Goal: Entertainment & Leisure: Consume media (video, audio)

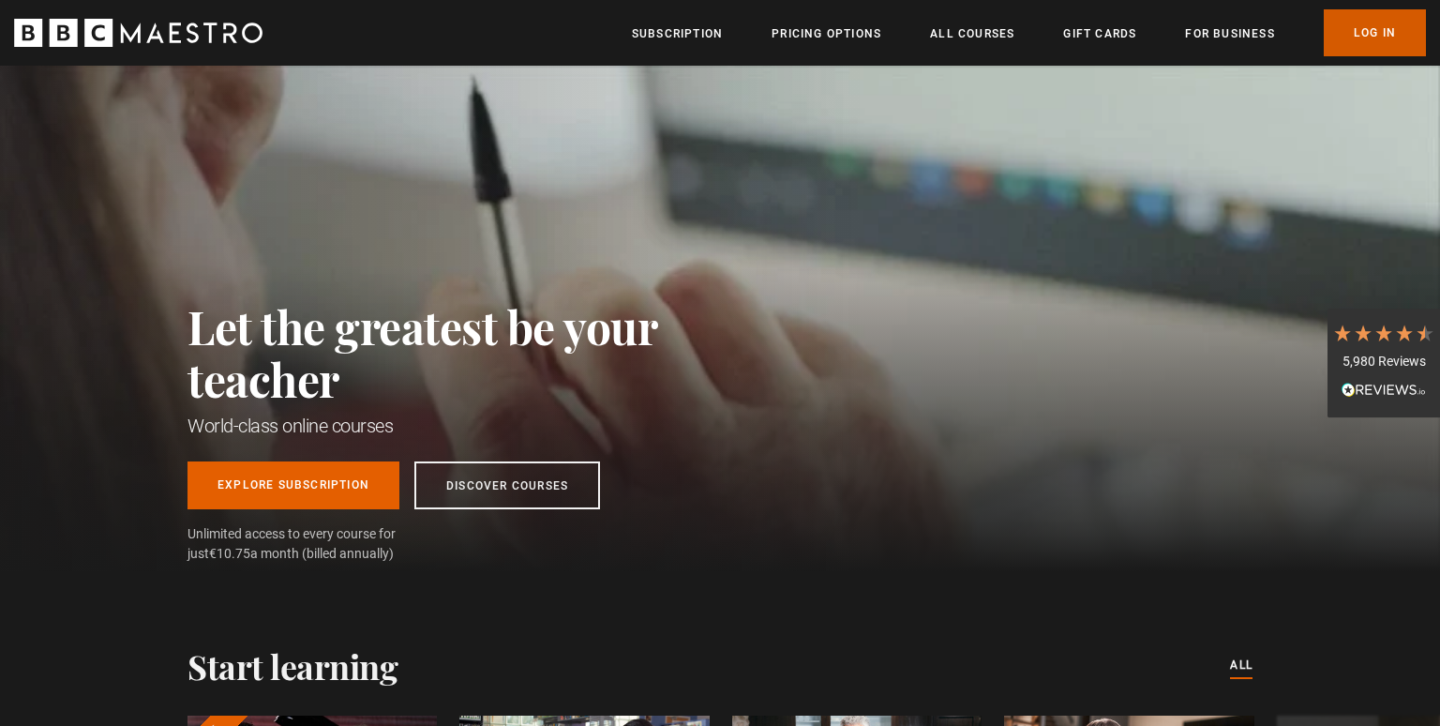
click at [1367, 34] on link "Log In" at bounding box center [1375, 32] width 102 height 47
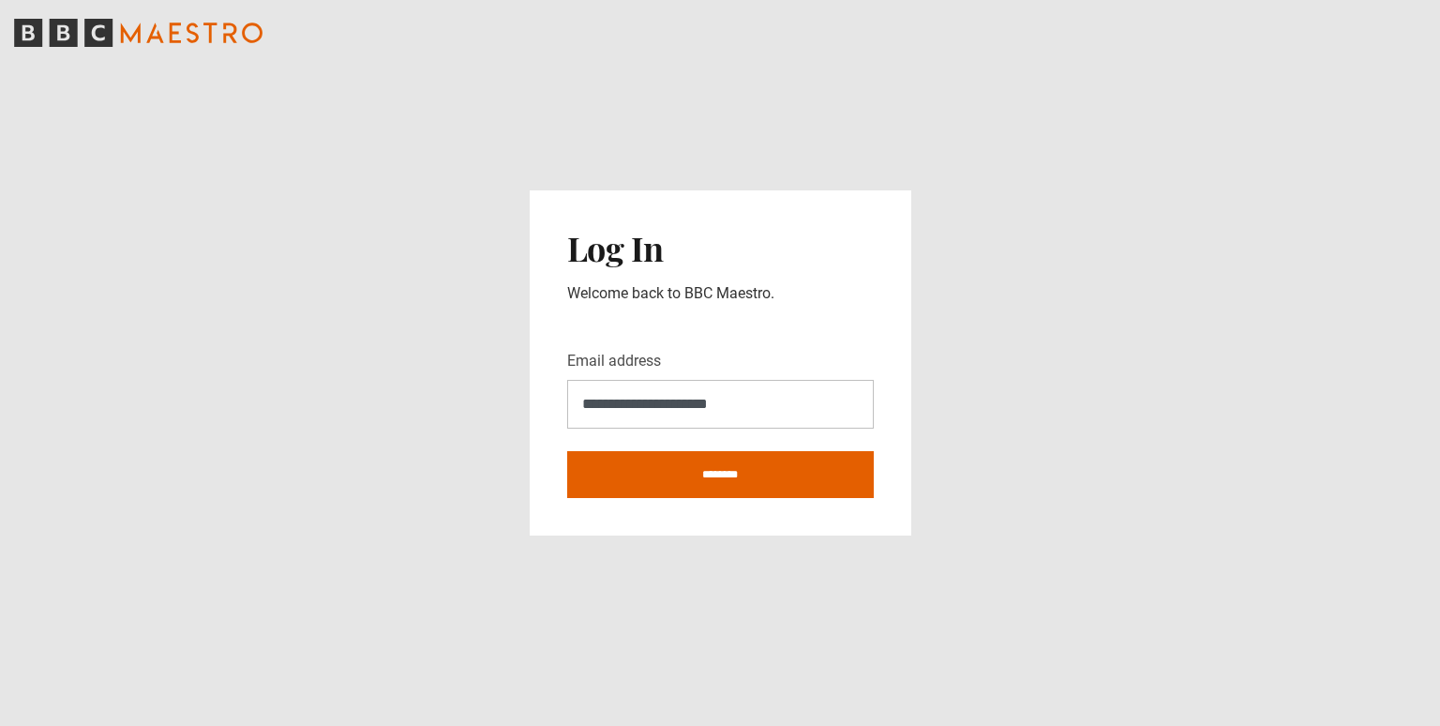
click at [808, 619] on main "**********" at bounding box center [720, 363] width 1440 height 726
click at [756, 485] on input "********" at bounding box center [720, 474] width 307 height 47
type input "**********"
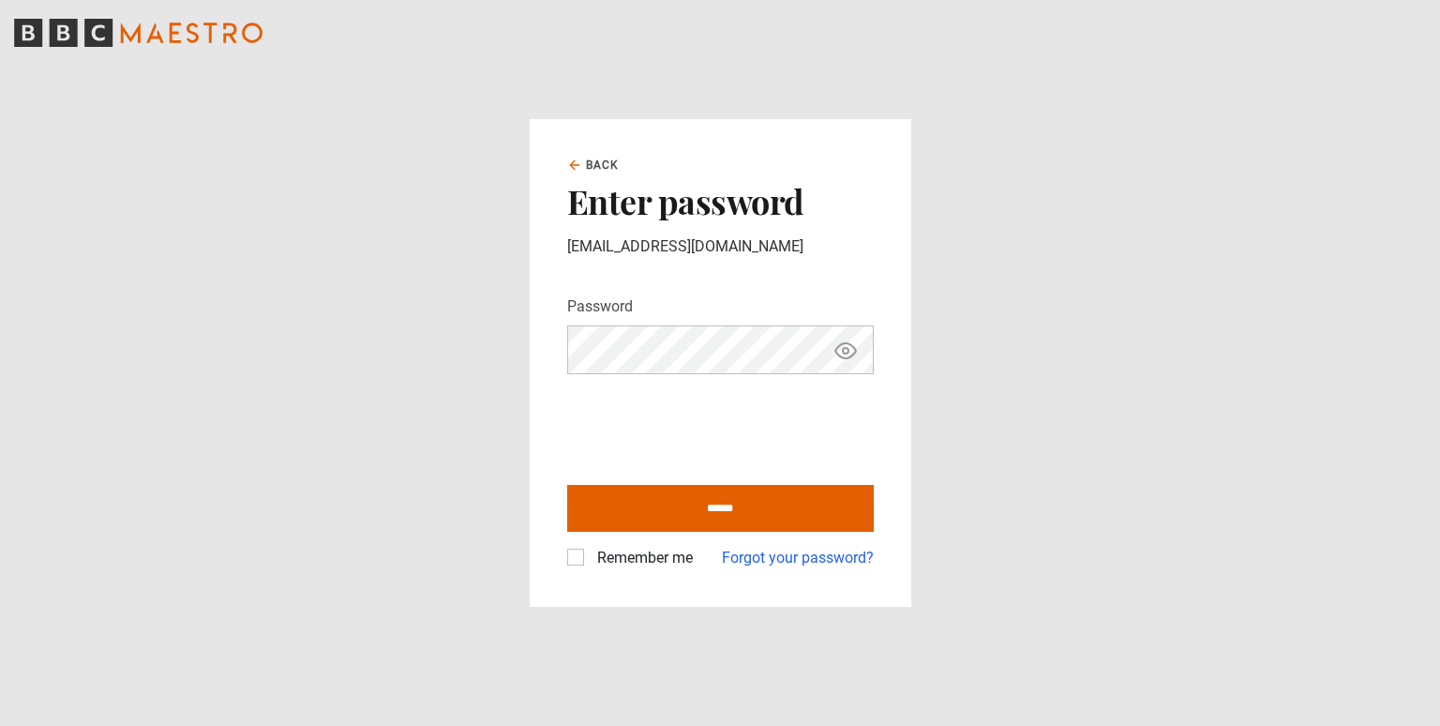
click at [587, 556] on div "Remember me" at bounding box center [630, 558] width 126 height 23
click at [590, 551] on label "Remember me" at bounding box center [641, 558] width 103 height 23
click at [695, 493] on input "******" at bounding box center [720, 508] width 307 height 47
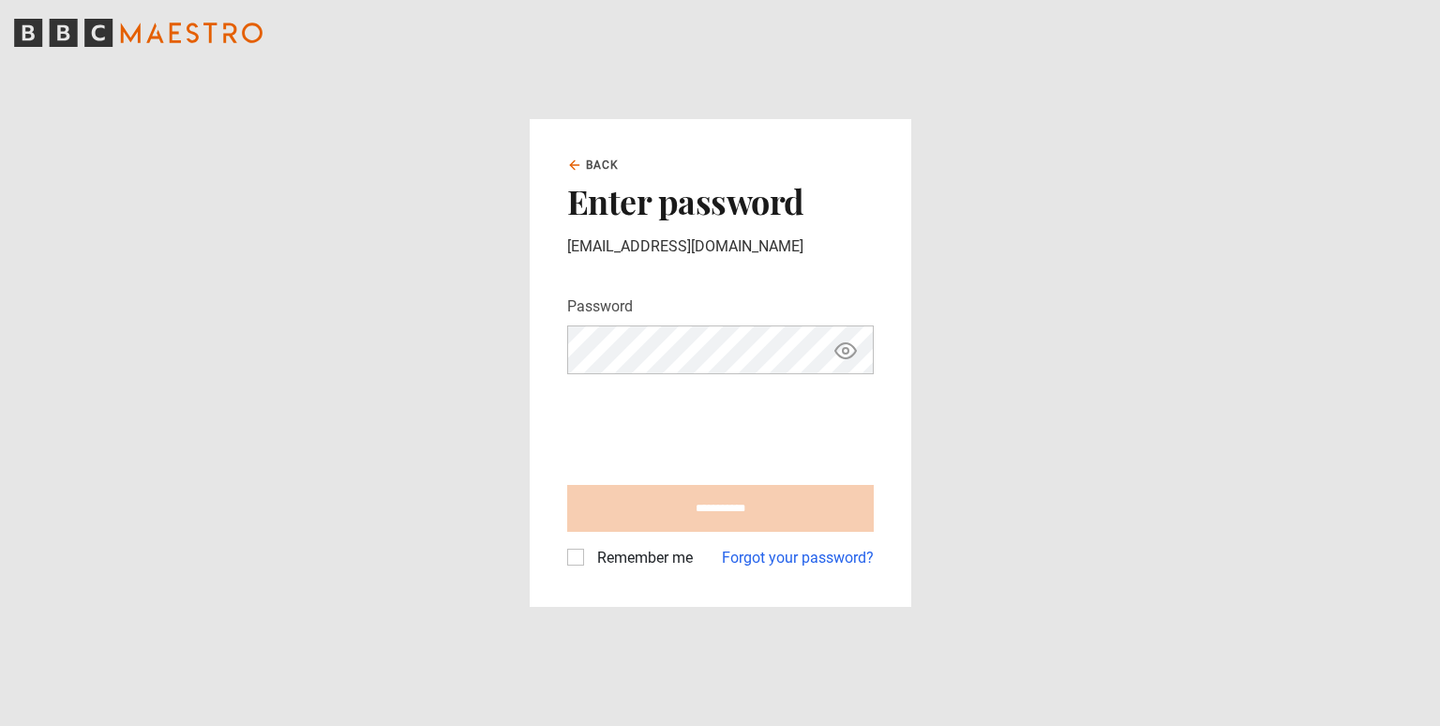
type input "**********"
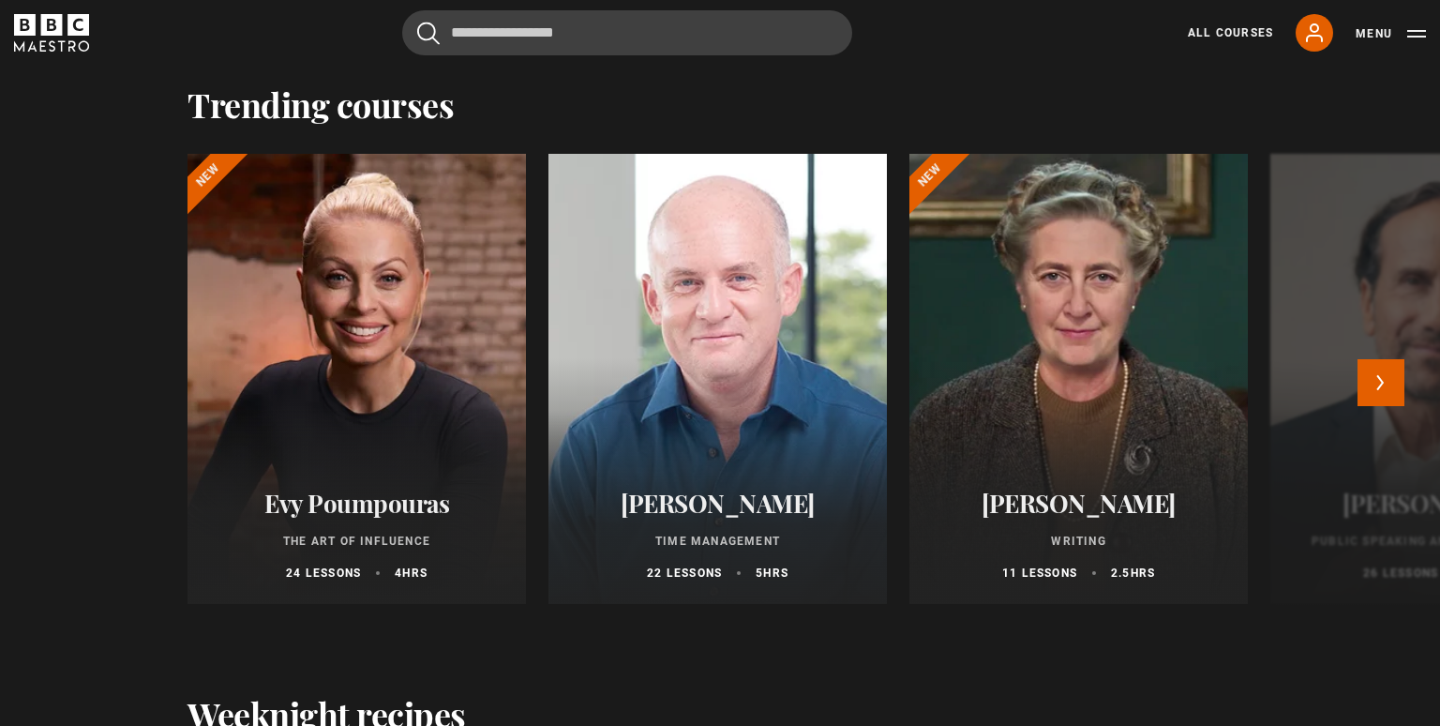
scroll to position [1713, 0]
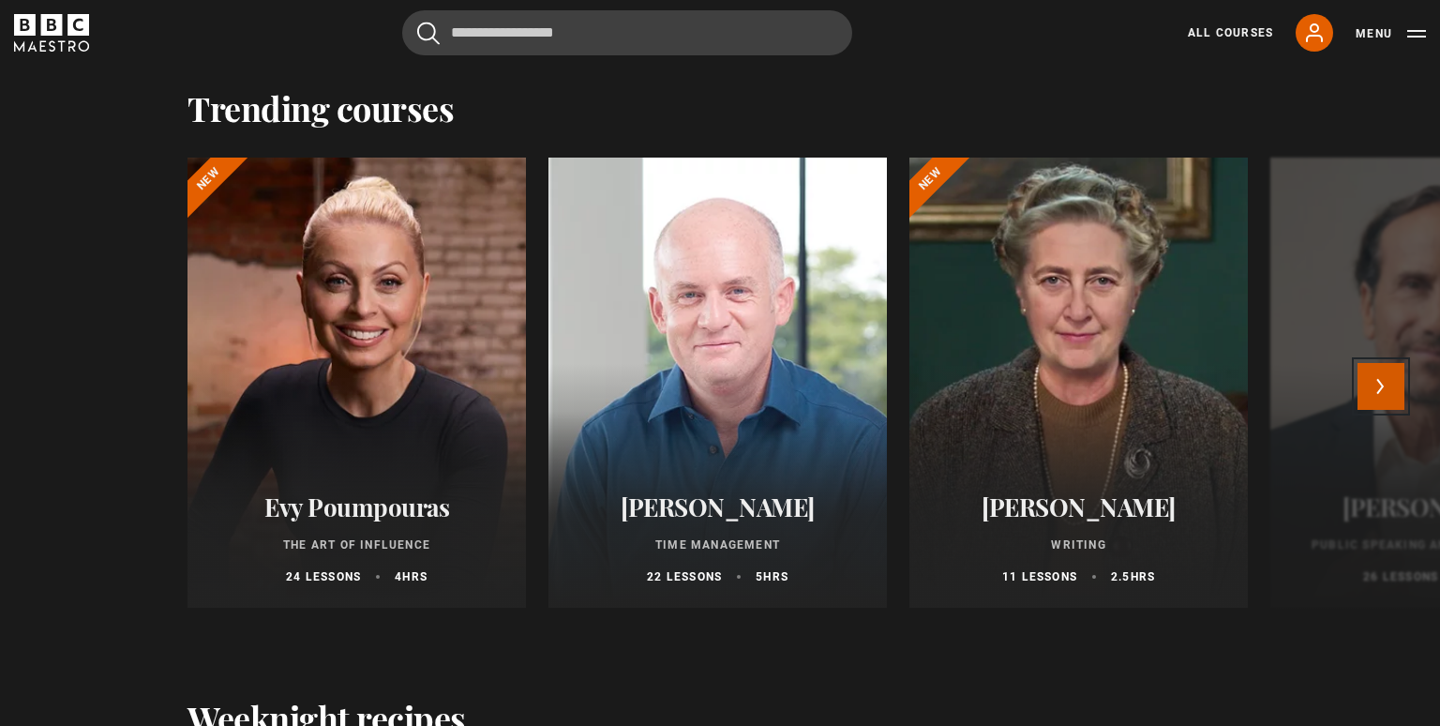
click at [1397, 410] on button "Next" at bounding box center [1381, 386] width 47 height 47
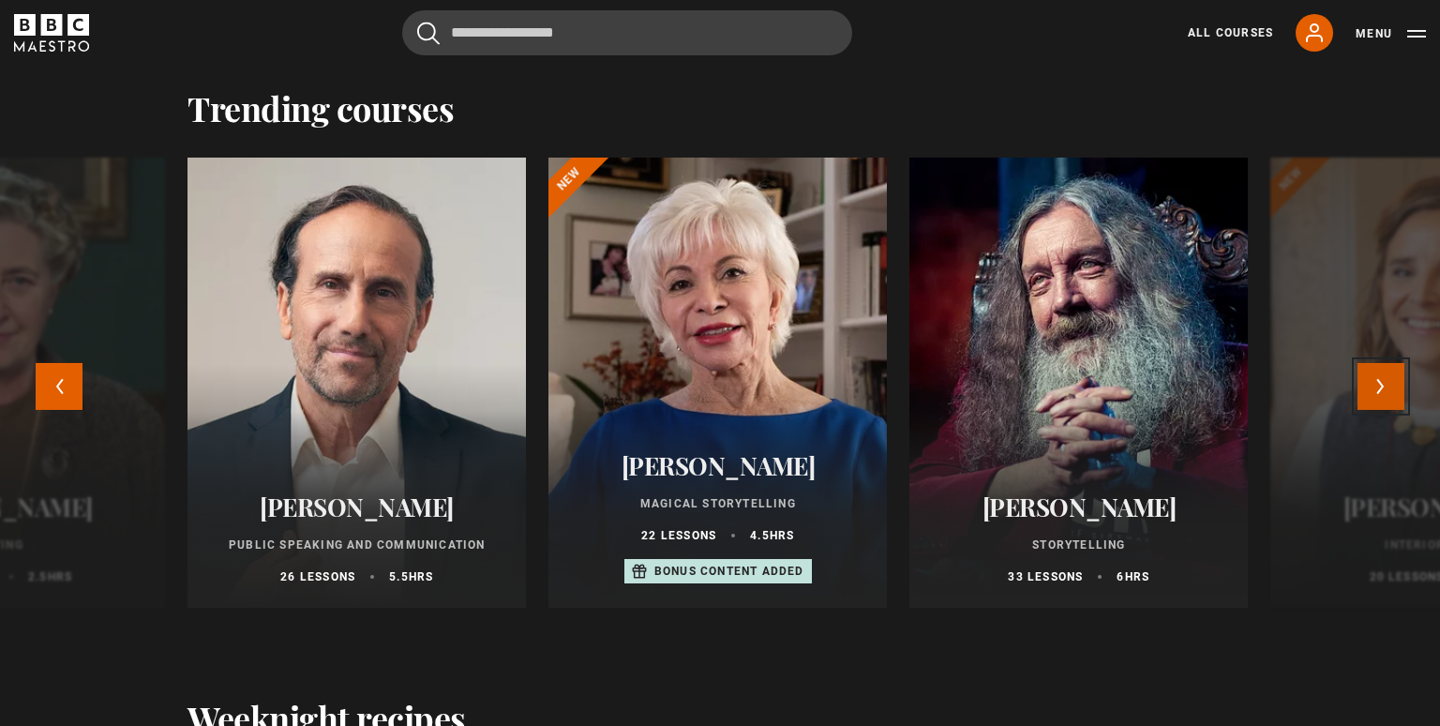
click at [1397, 410] on button "Next" at bounding box center [1381, 386] width 47 height 47
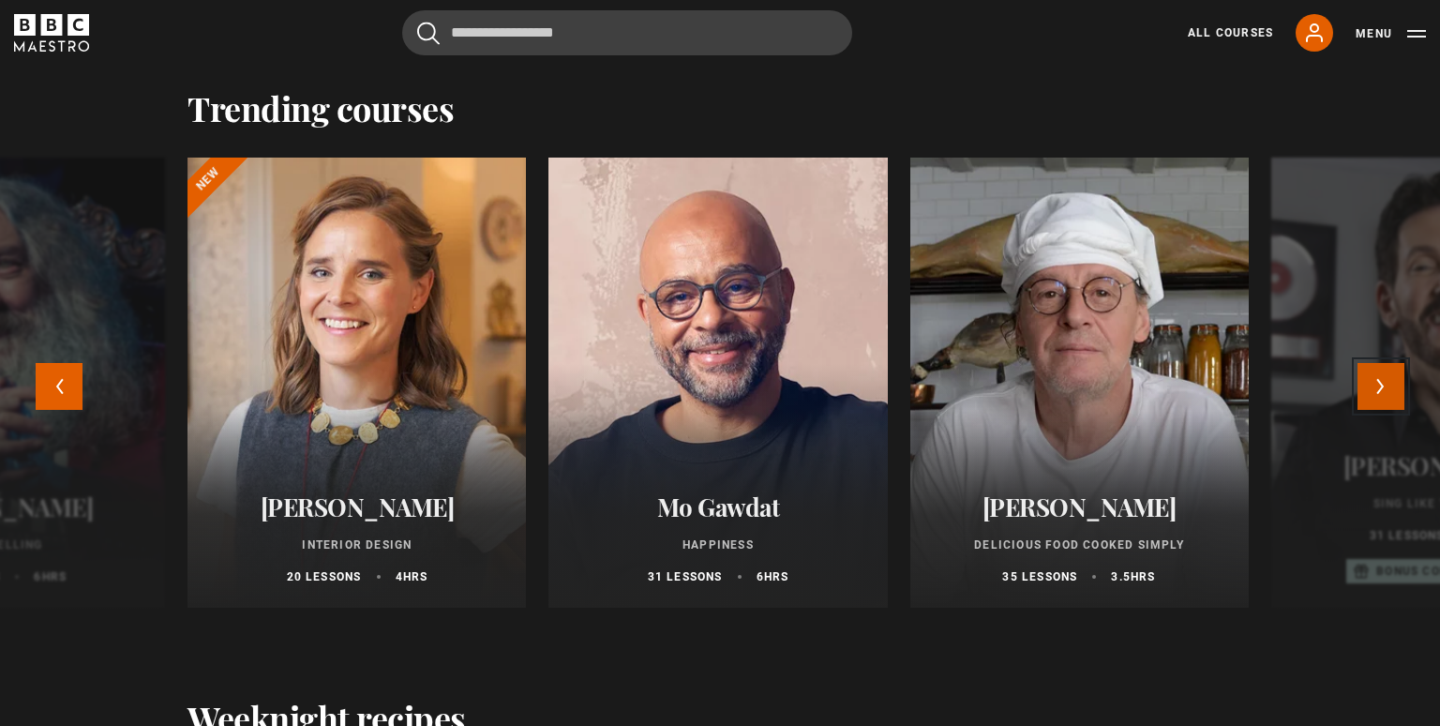
click at [1397, 410] on button "Next" at bounding box center [1381, 386] width 47 height 47
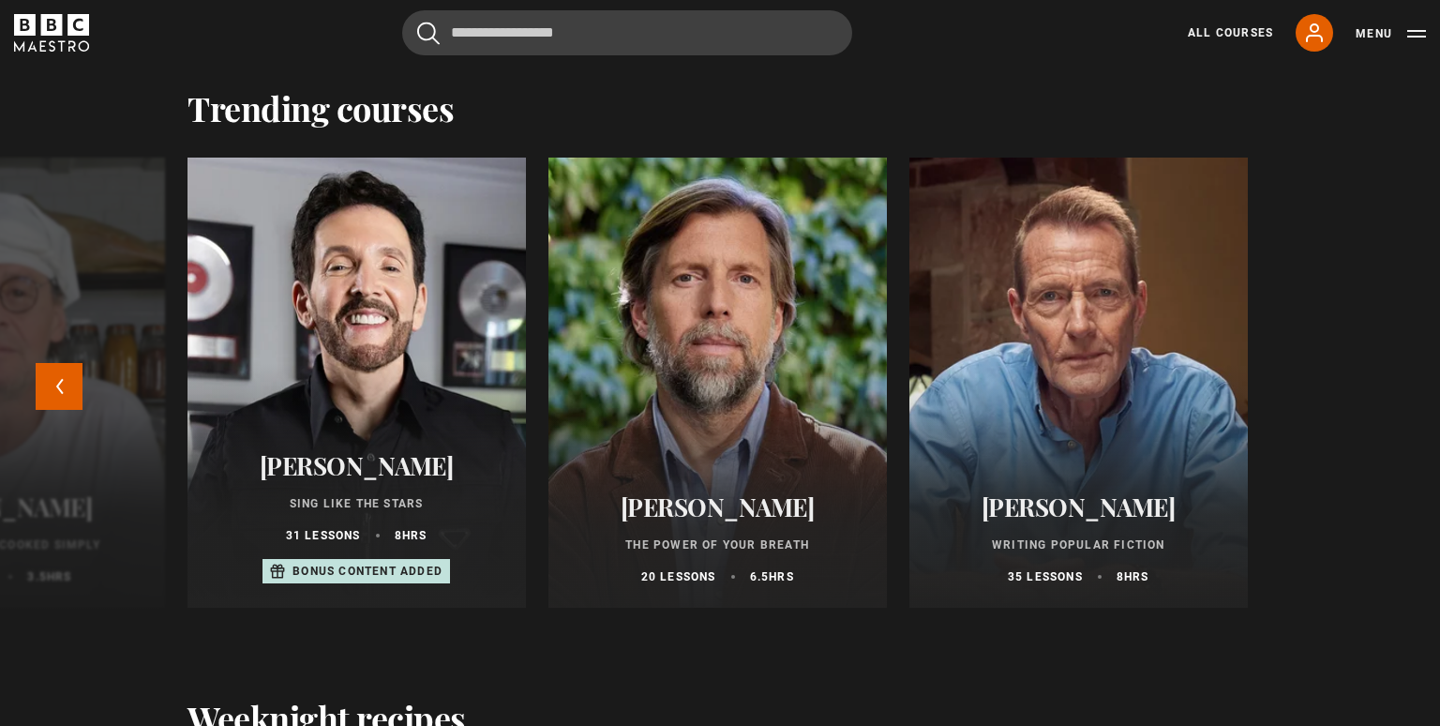
click at [817, 344] on div at bounding box center [718, 382] width 372 height 495
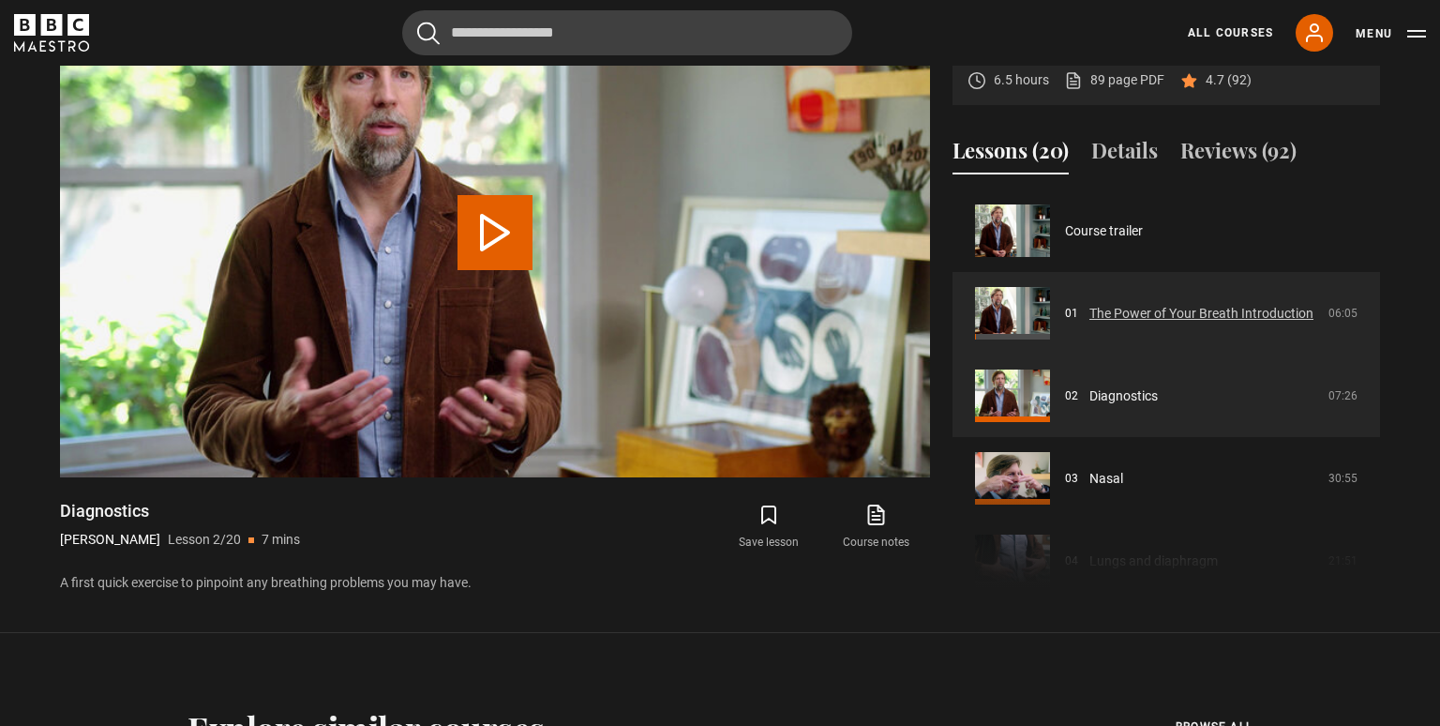
click at [1158, 323] on link "The Power of Your Breath Introduction" at bounding box center [1201, 314] width 224 height 20
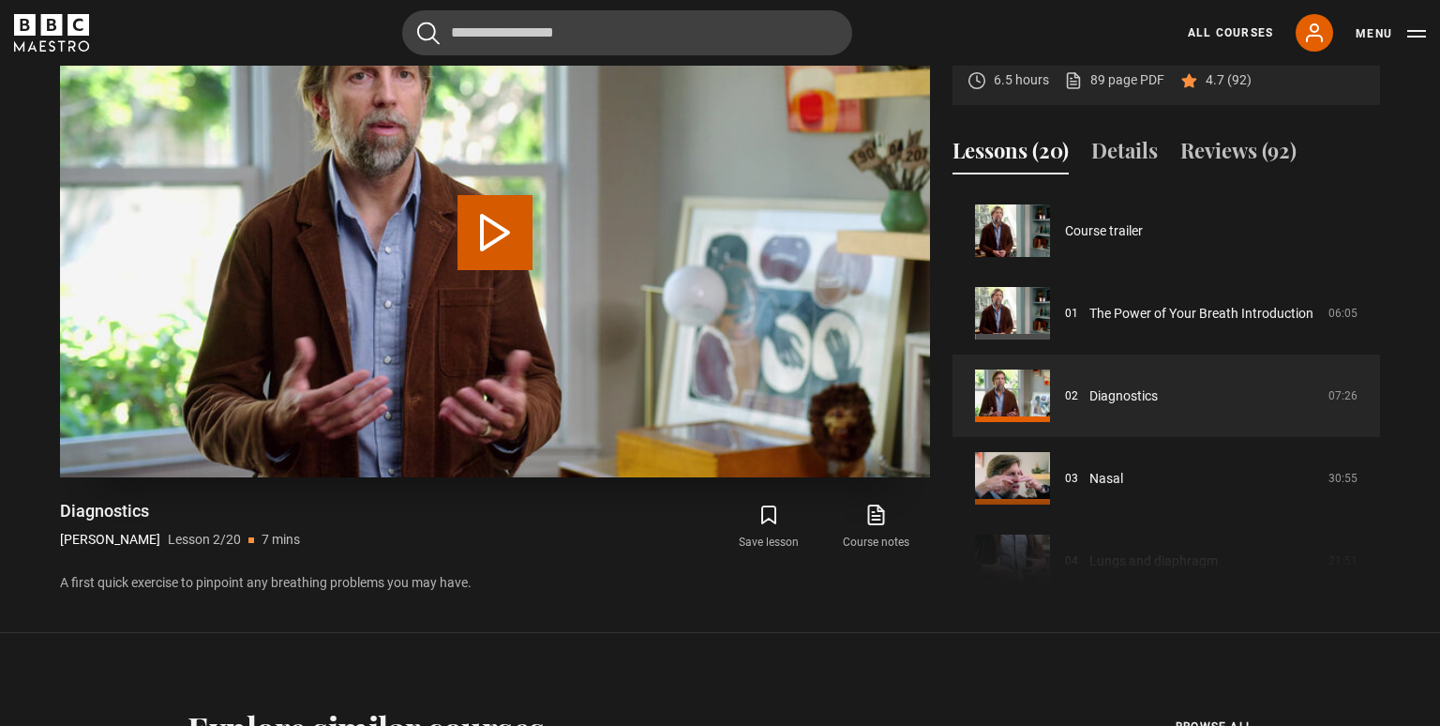
click at [504, 227] on button "Play Lesson Diagnostics" at bounding box center [495, 232] width 75 height 75
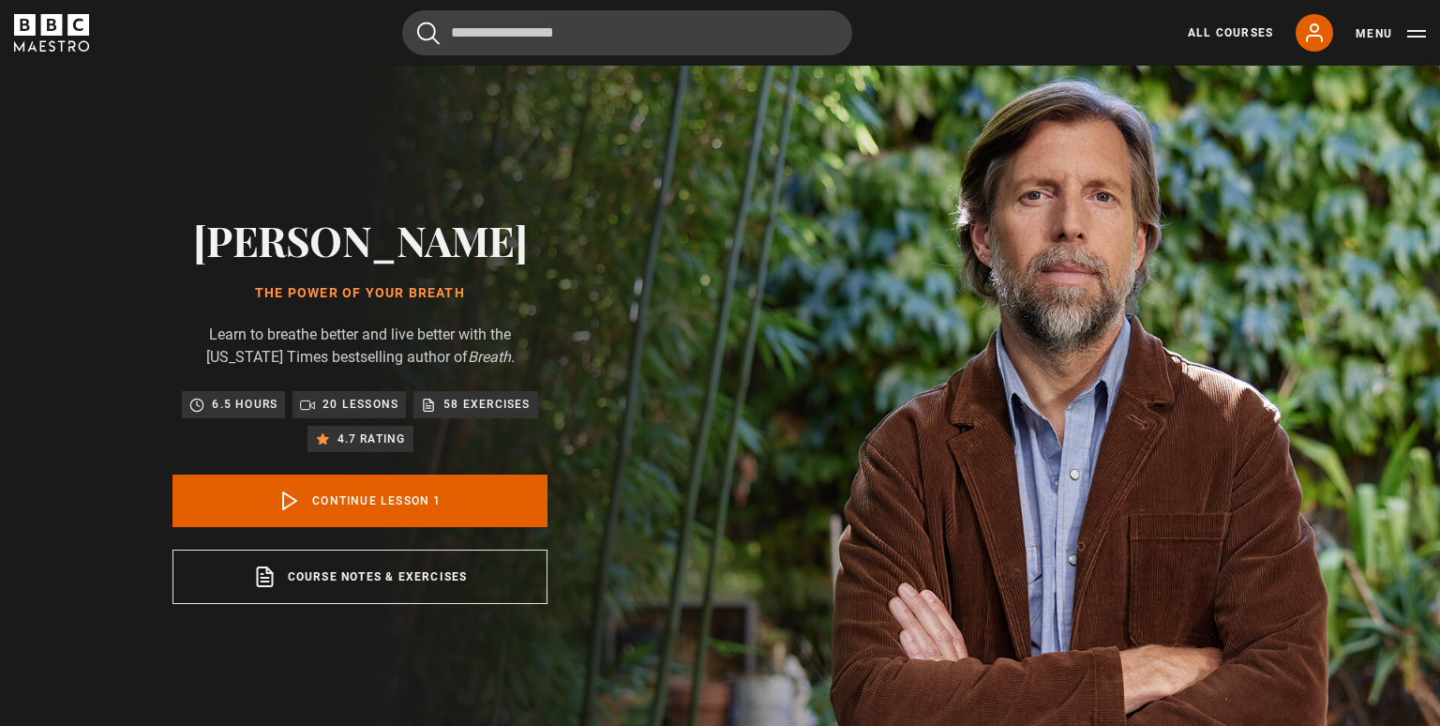
scroll to position [753, 0]
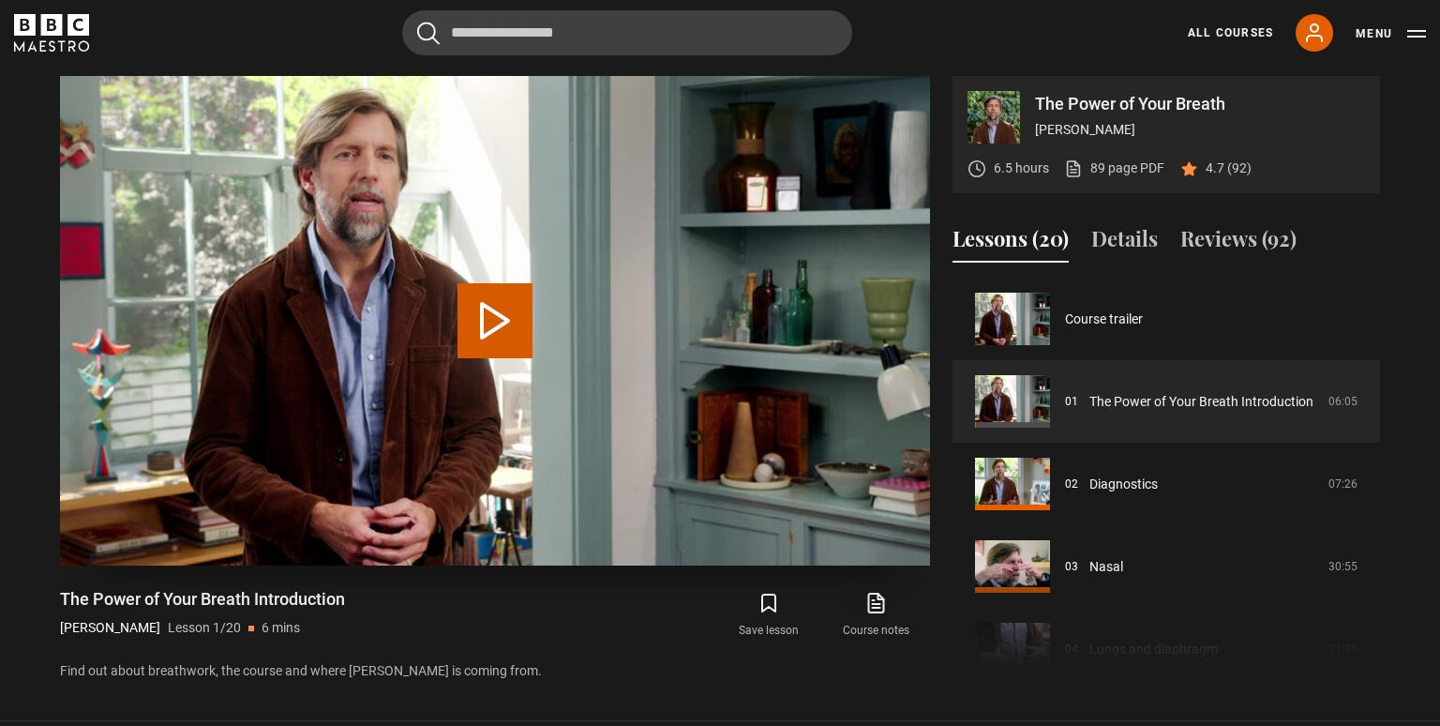
click at [485, 334] on button "Play Lesson The Power of Your Breath Introduction" at bounding box center [495, 320] width 75 height 75
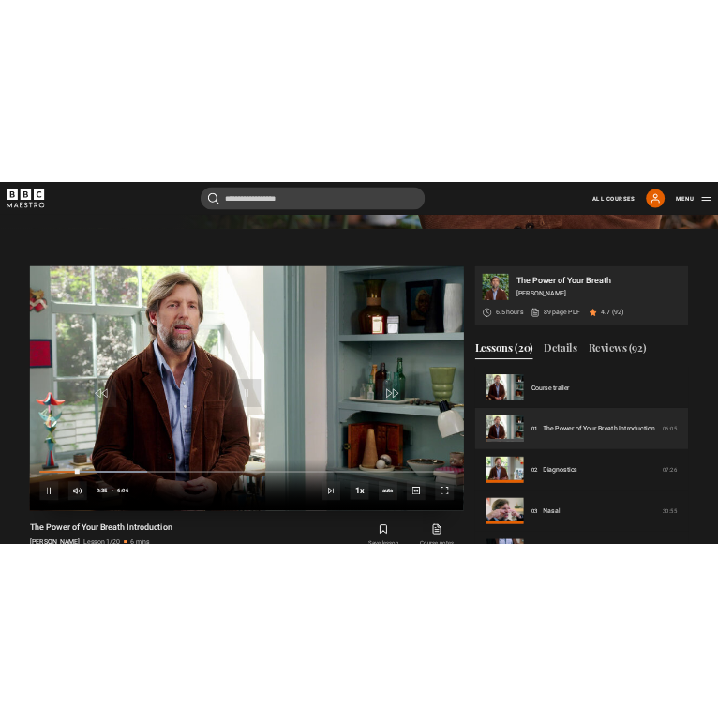
scroll to position [974, 0]
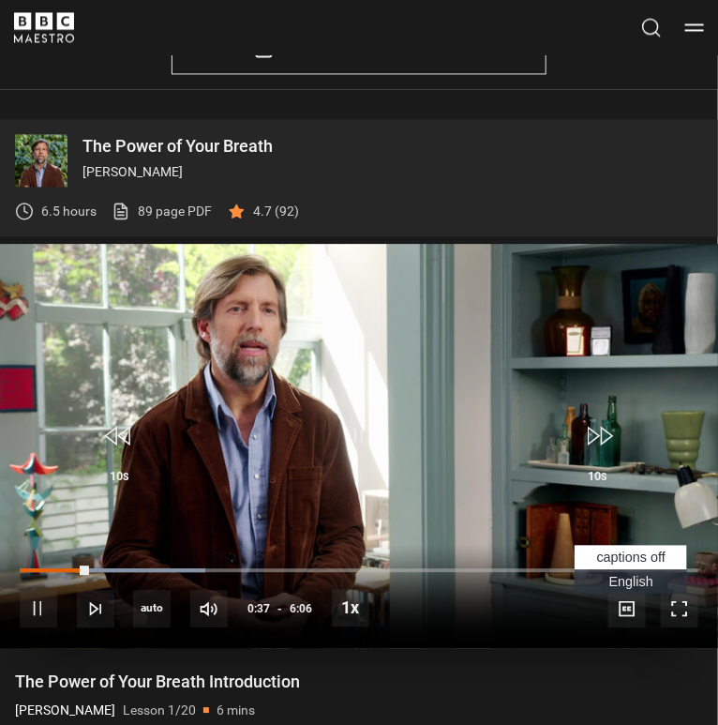
click at [634, 576] on span "English Captions" at bounding box center [631, 582] width 44 height 15
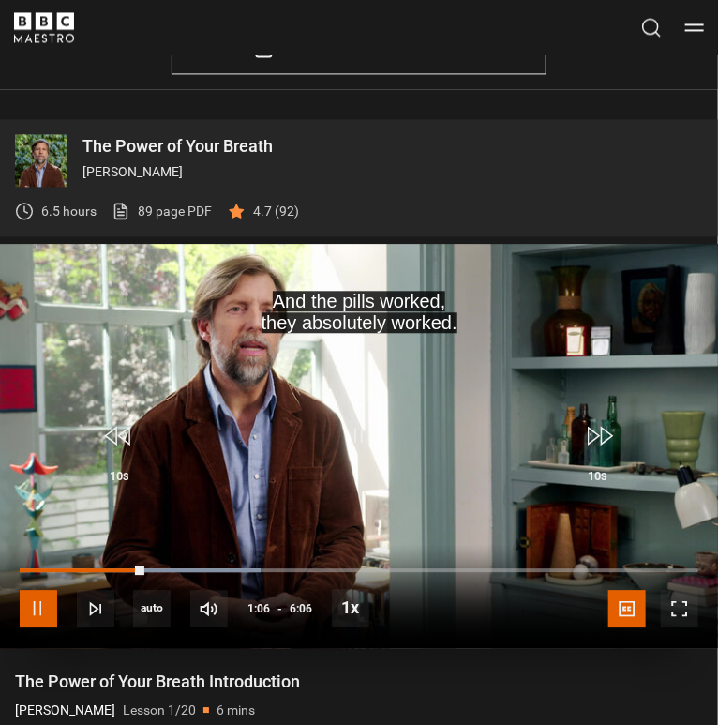
click at [48, 601] on span "Video Player" at bounding box center [39, 610] width 38 height 38
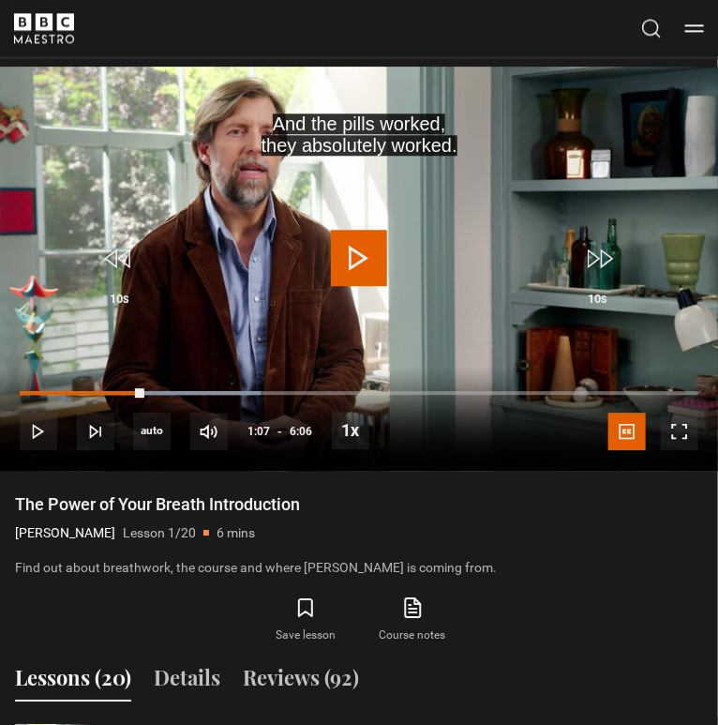
scroll to position [1135, 0]
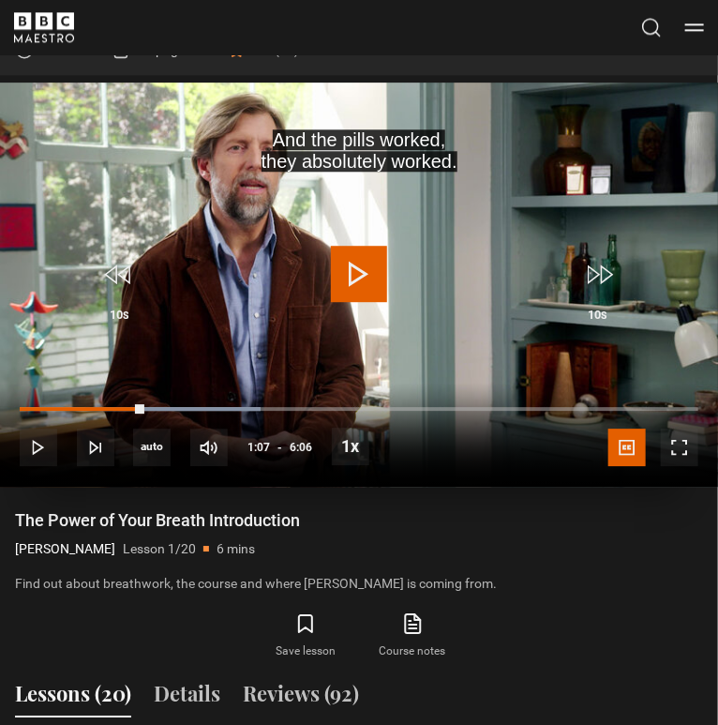
click at [356, 282] on span "Video Player" at bounding box center [359, 275] width 56 height 56
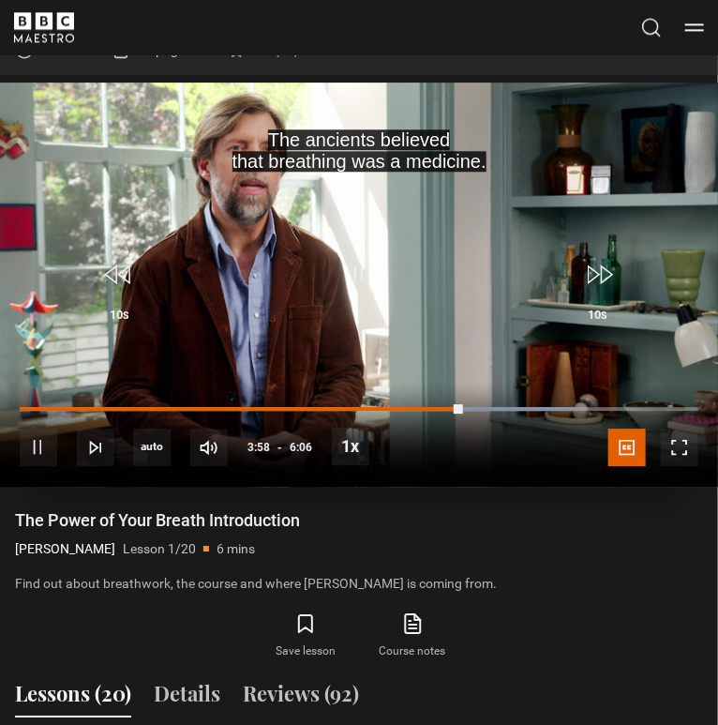
scroll to position [1154, 0]
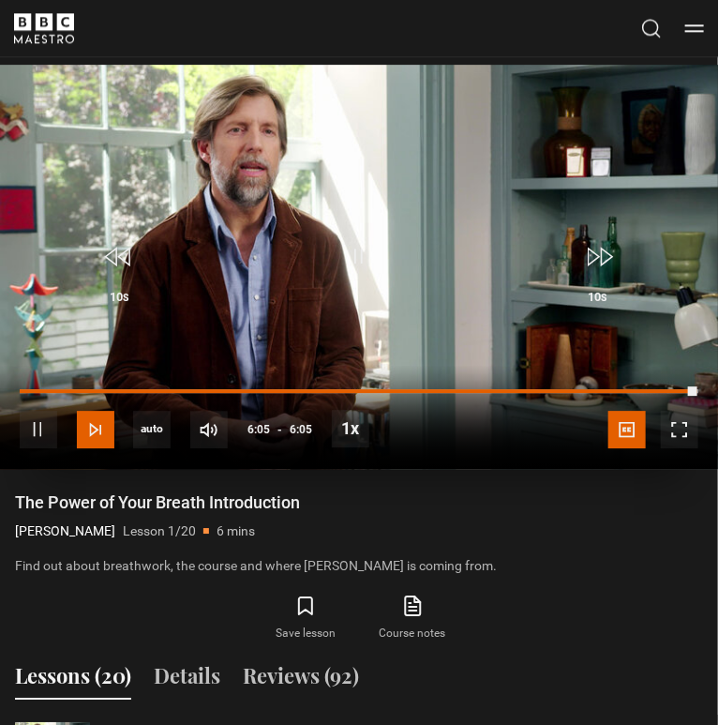
click at [108, 428] on span "Video Player" at bounding box center [96, 430] width 38 height 38
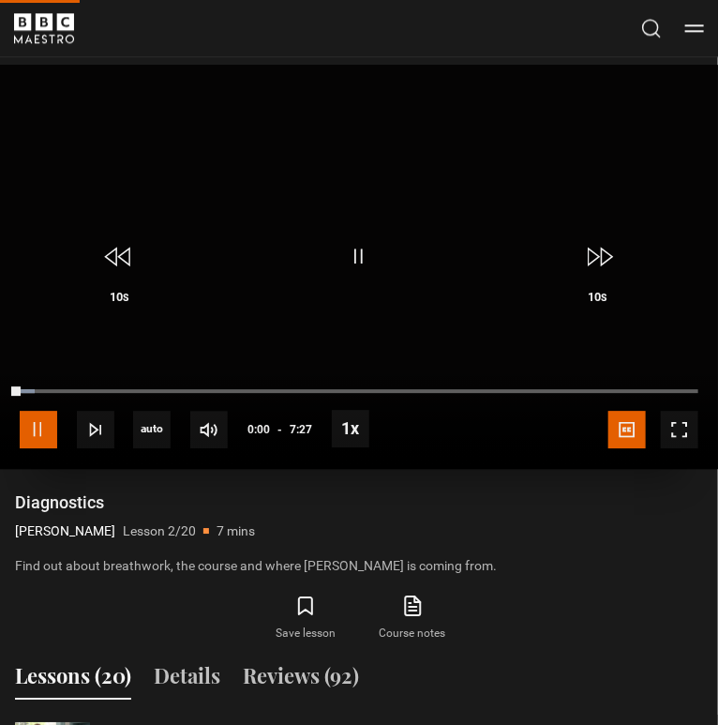
click at [44, 418] on span "Video Player" at bounding box center [39, 430] width 38 height 38
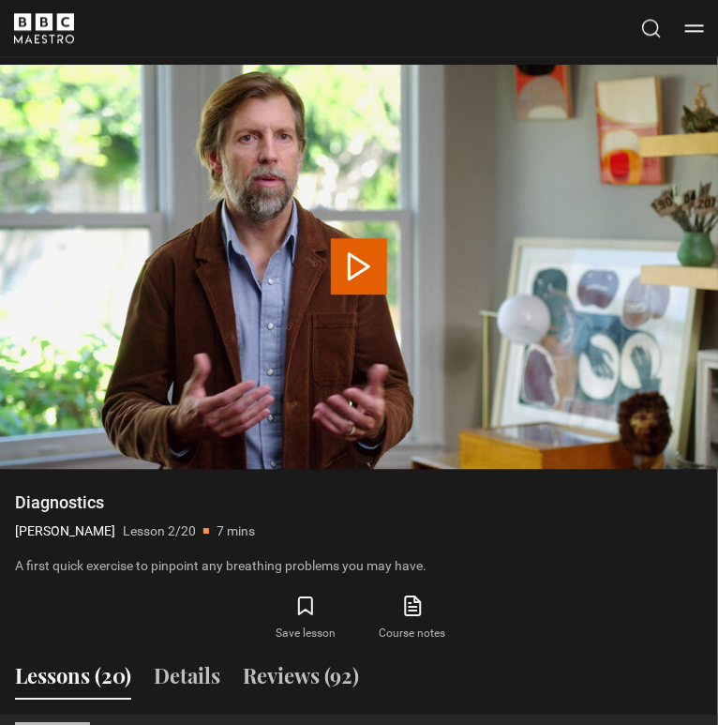
scroll to position [1063, 0]
